Goal: Information Seeking & Learning: Learn about a topic

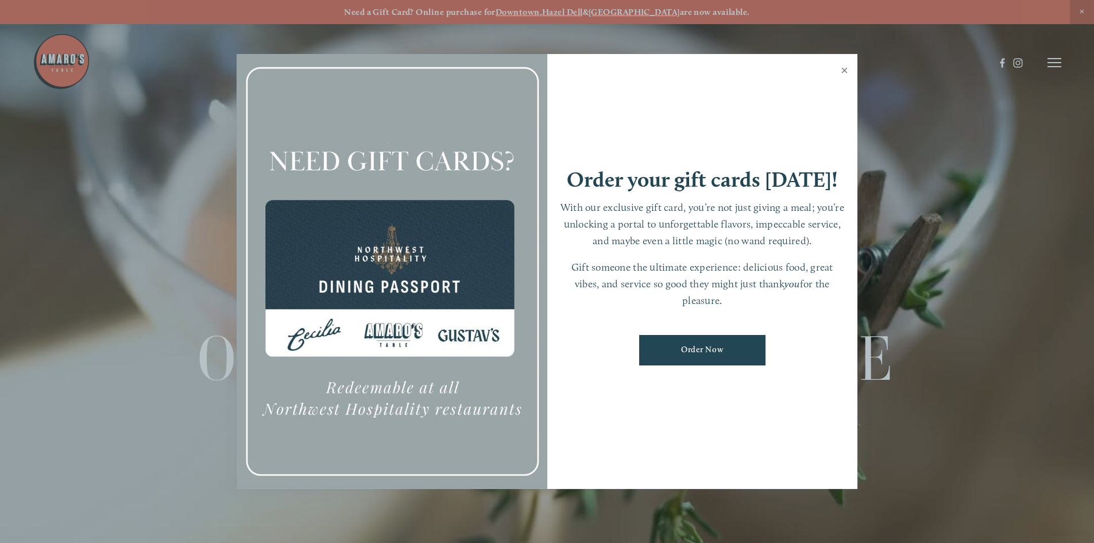
click at [844, 70] on link "Close" at bounding box center [845, 72] width 22 height 32
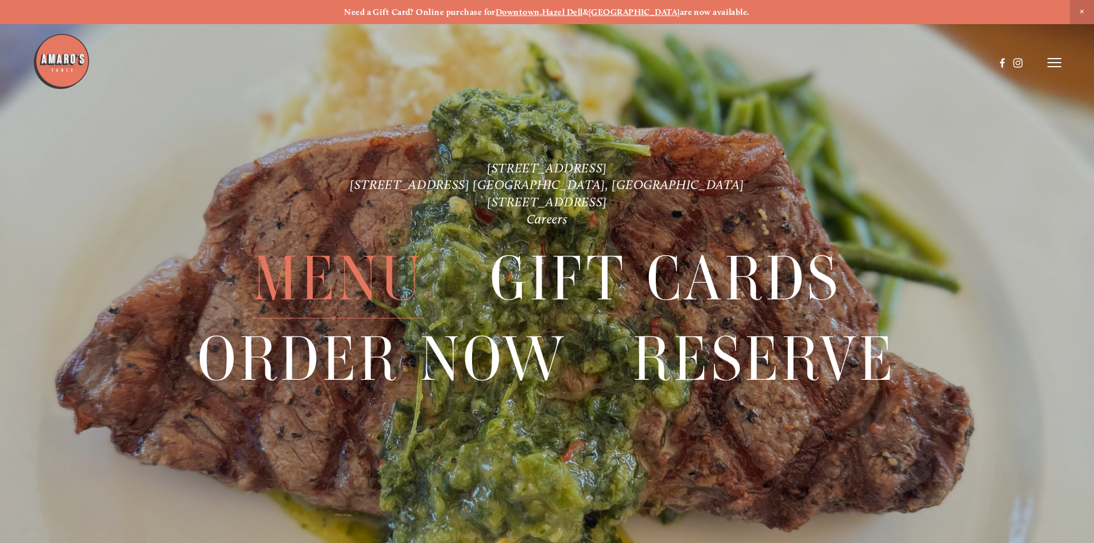
click at [361, 269] on span "Menu" at bounding box center [338, 279] width 171 height 79
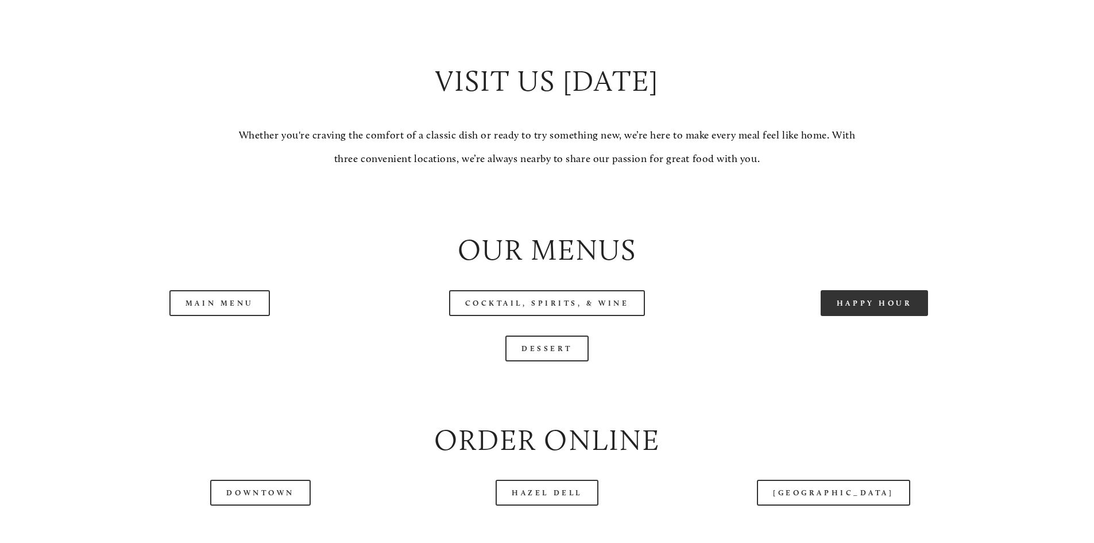
scroll to position [1133, 0]
click at [862, 314] on link "Happy Hour" at bounding box center [875, 301] width 108 height 26
